Goal: Navigation & Orientation: Understand site structure

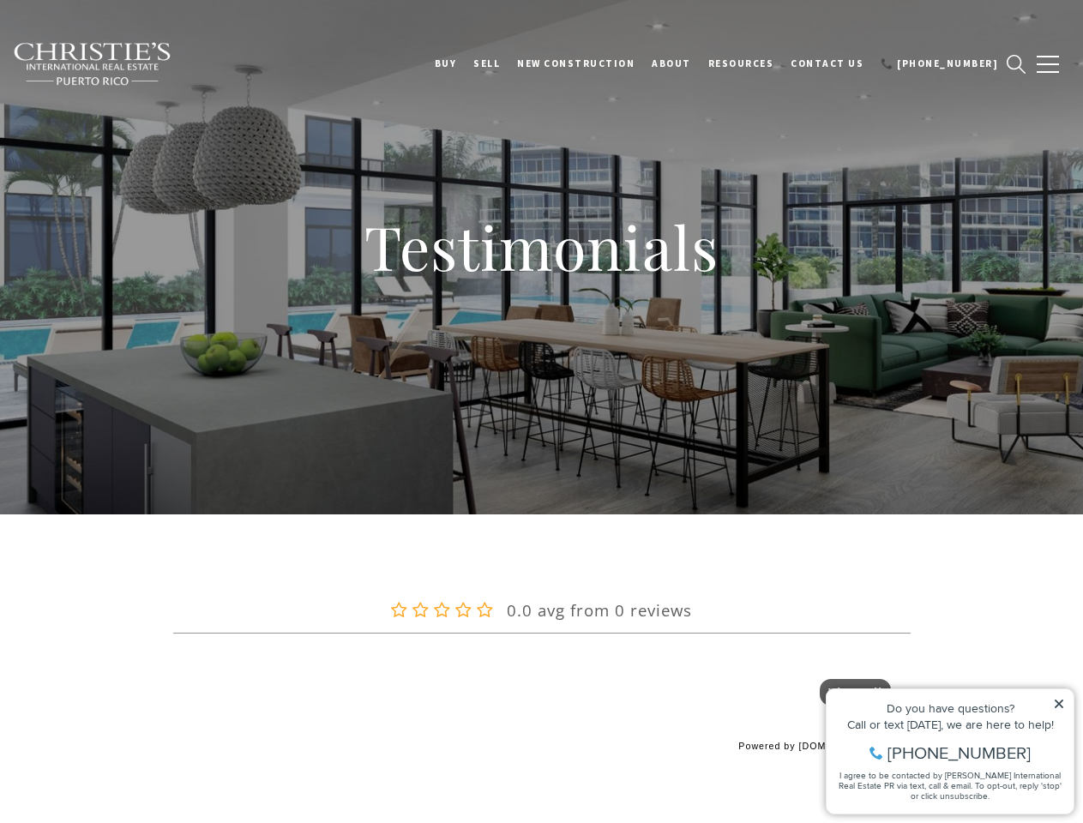
click at [541, 412] on div "Testimonials" at bounding box center [541, 257] width 1083 height 515
click at [466, 63] on link "BUY" at bounding box center [445, 63] width 39 height 43
click at [509, 63] on link "SELL" at bounding box center [487, 63] width 44 height 43
click at [696, 63] on link "About" at bounding box center [671, 63] width 57 height 43
click at [764, 63] on link "Resources" at bounding box center [741, 63] width 83 height 43
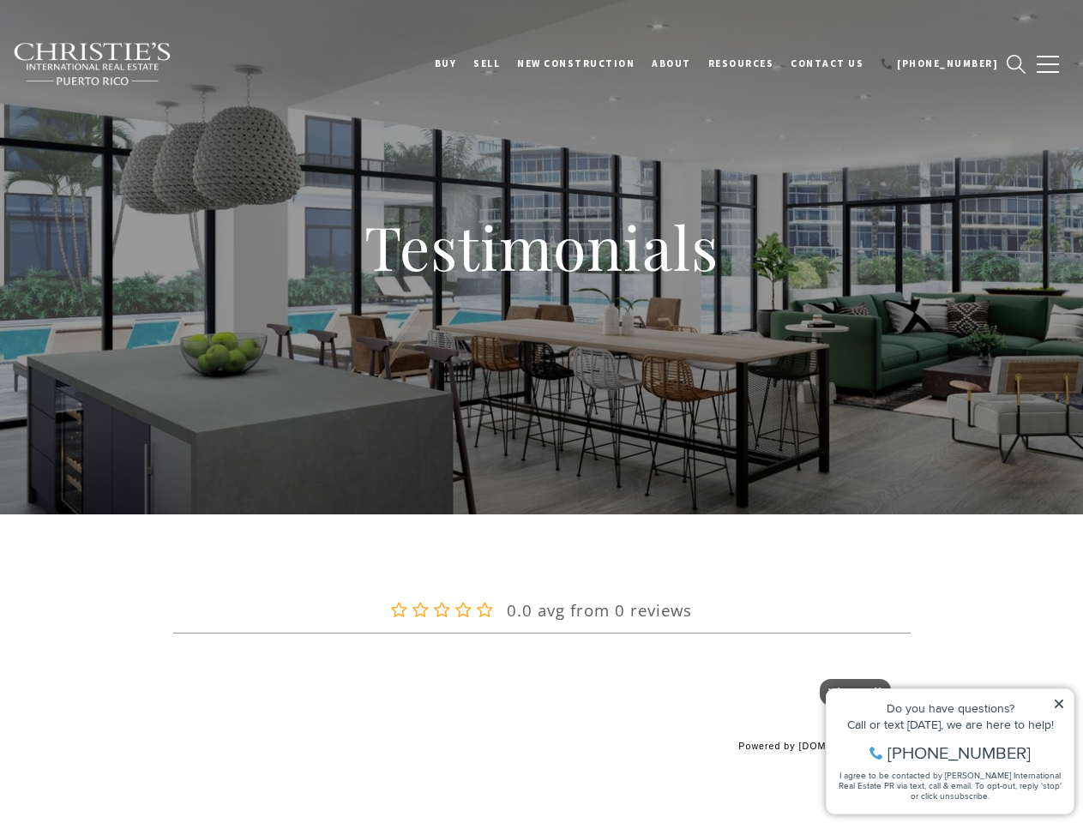
click at [1048, 64] on span "button" at bounding box center [1048, 64] width 22 height 2
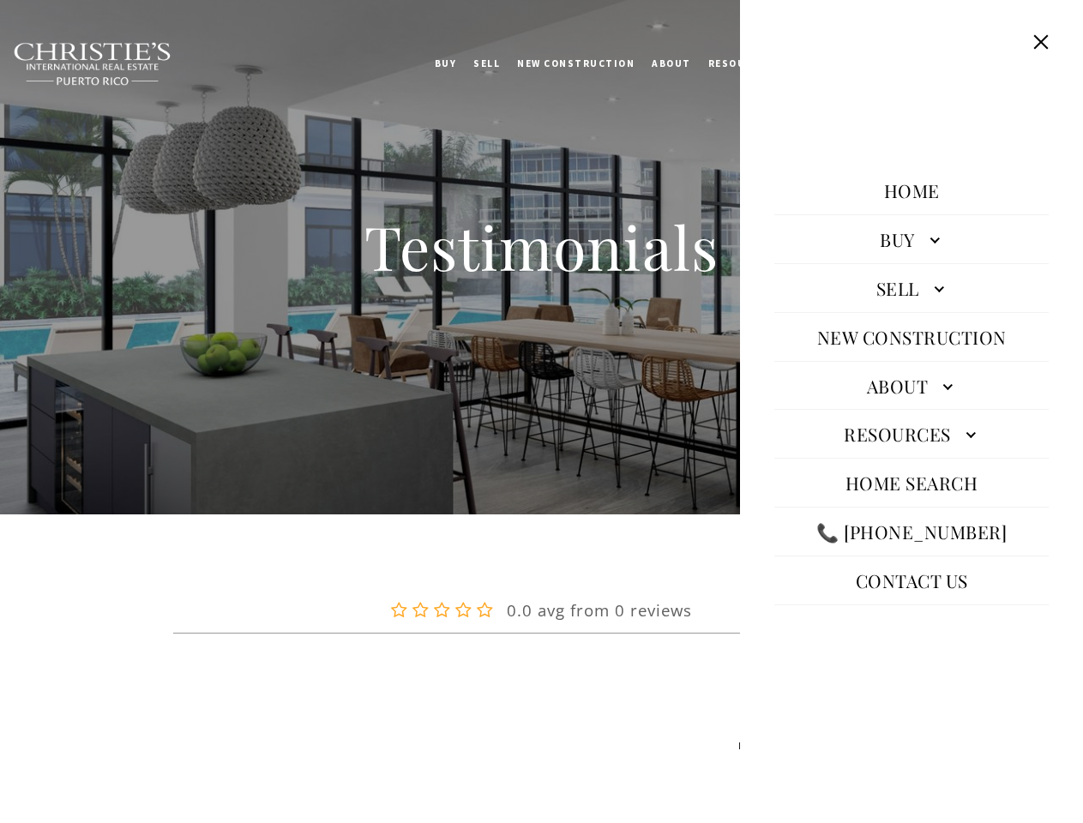
click at [1059, 704] on icon at bounding box center [1059, 704] width 9 height 9
